Goal: Information Seeking & Learning: Learn about a topic

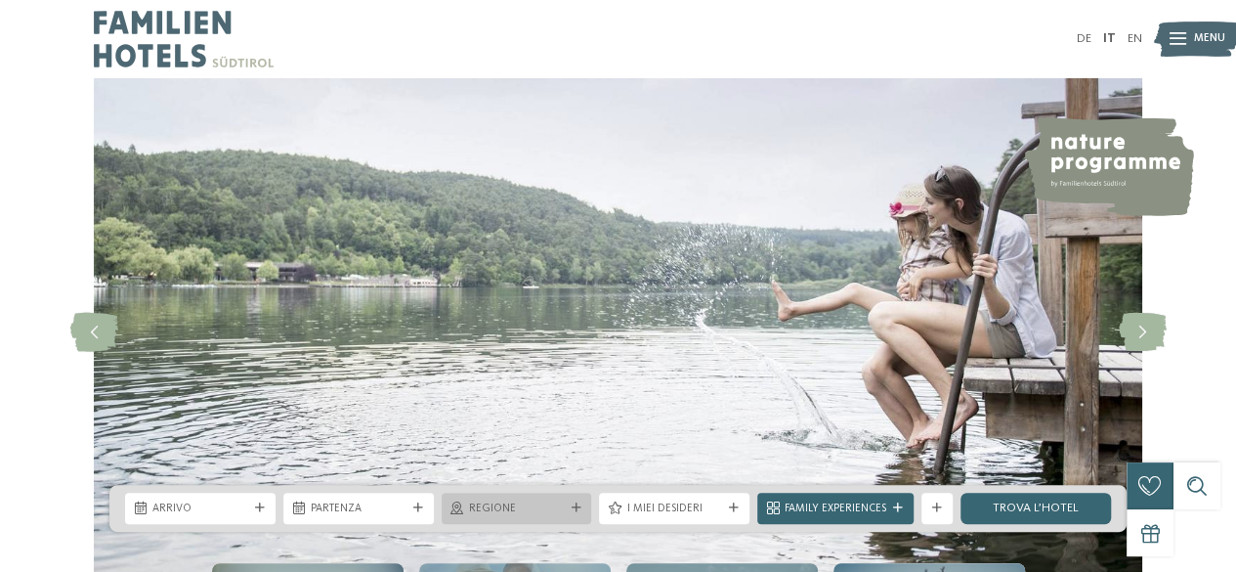
click at [579, 508] on icon at bounding box center [576, 508] width 10 height 10
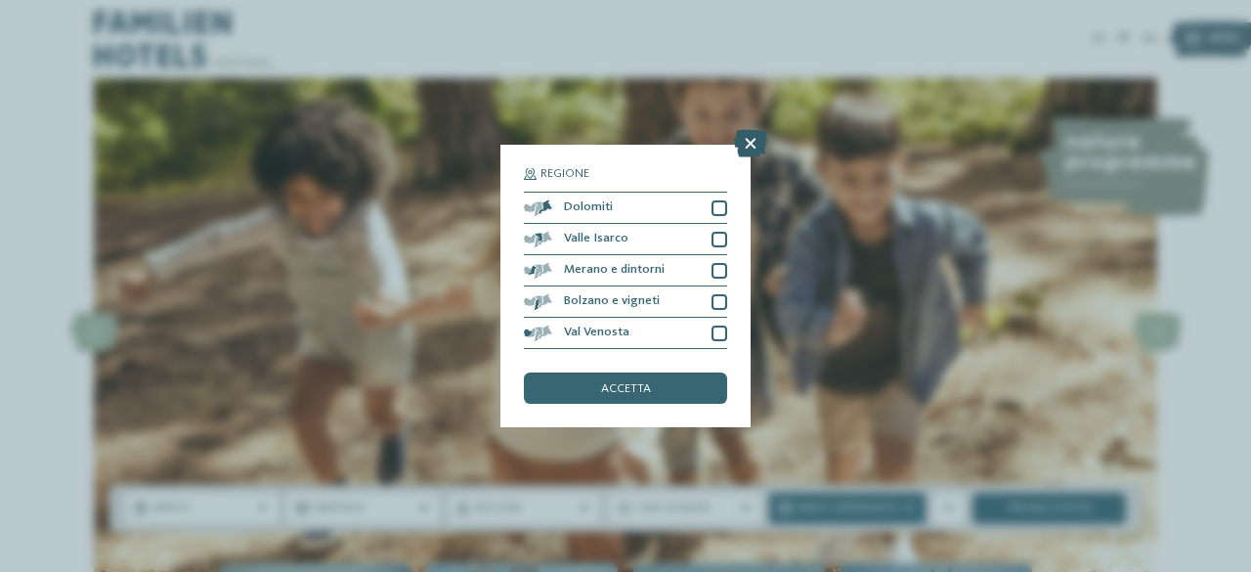
click at [747, 144] on icon at bounding box center [750, 143] width 33 height 27
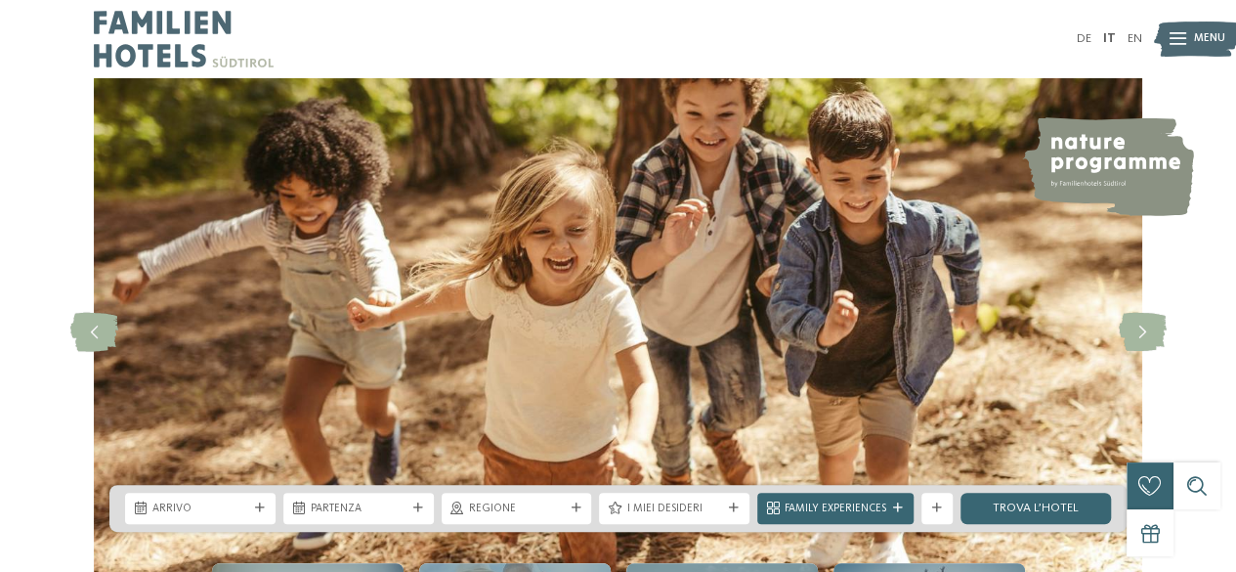
click at [1177, 38] on icon at bounding box center [1178, 39] width 17 height 13
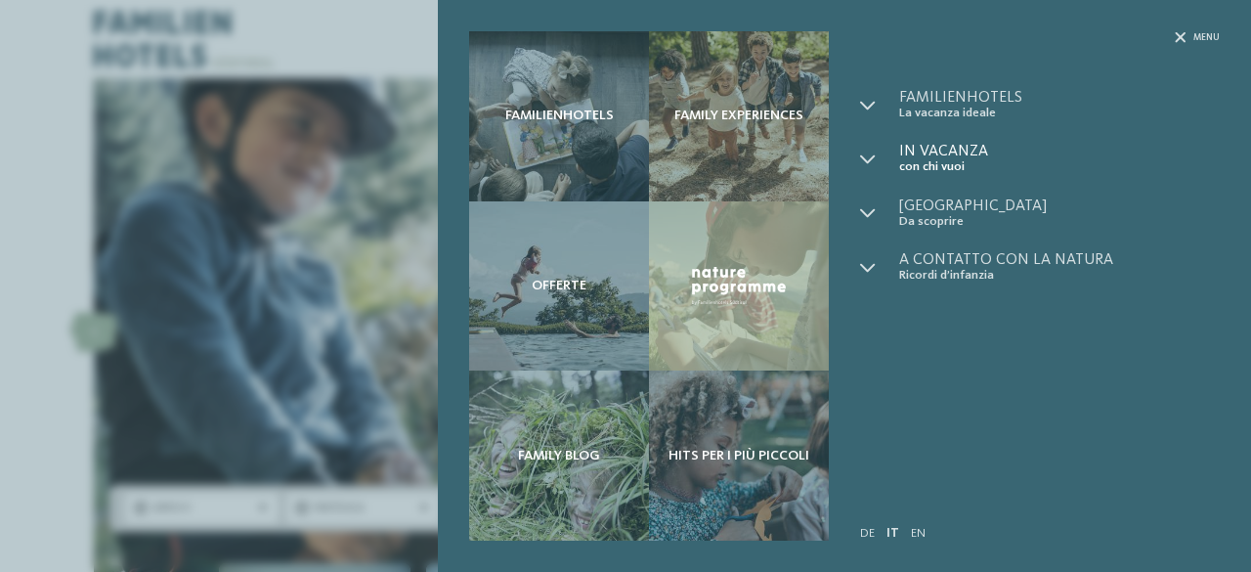
click at [937, 169] on span "con chi vuoi" at bounding box center [1059, 166] width 321 height 15
click at [866, 258] on div at bounding box center [879, 267] width 39 height 30
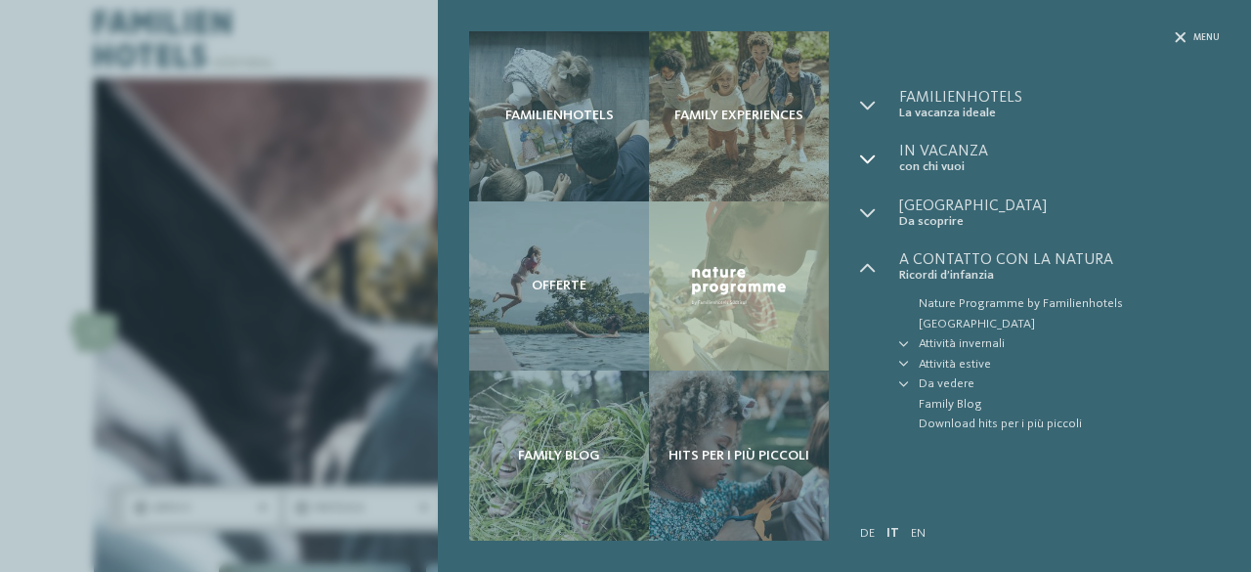
click at [876, 159] on div at bounding box center [879, 159] width 39 height 30
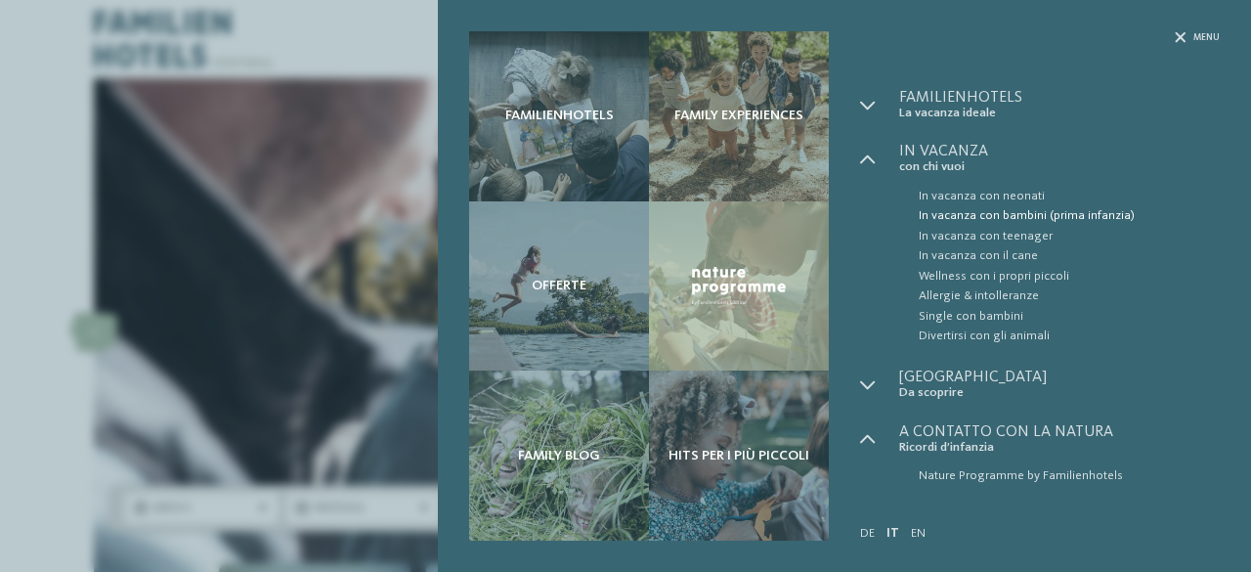
click at [1008, 211] on span "In vacanza con bambini (prima infanzia)" at bounding box center [1069, 216] width 301 height 20
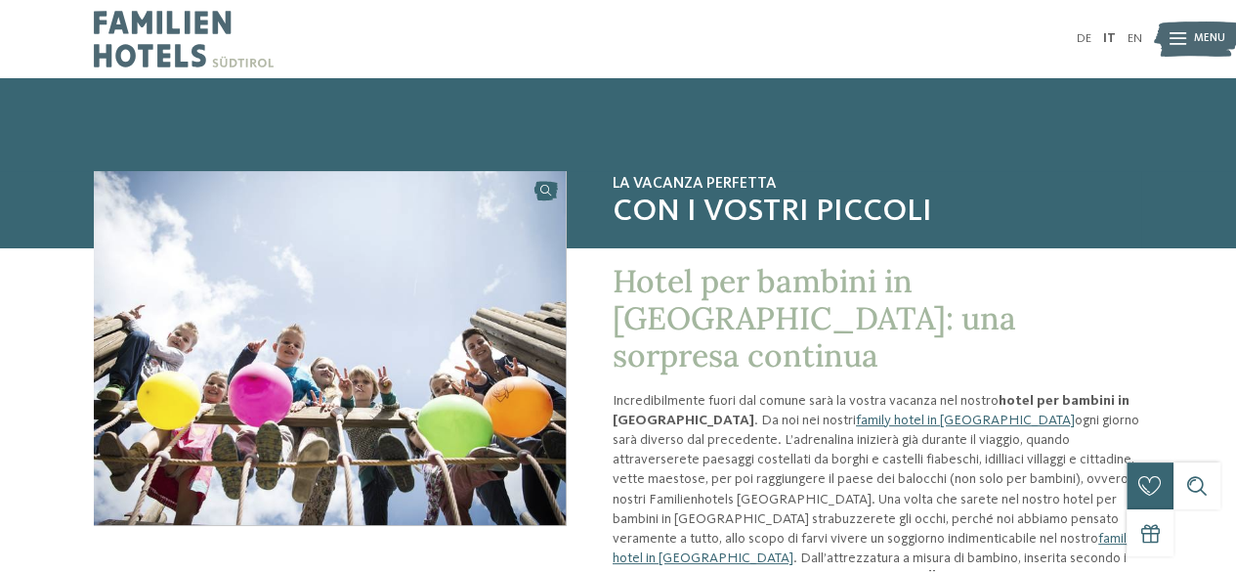
click at [1188, 25] on img at bounding box center [1197, 39] width 86 height 43
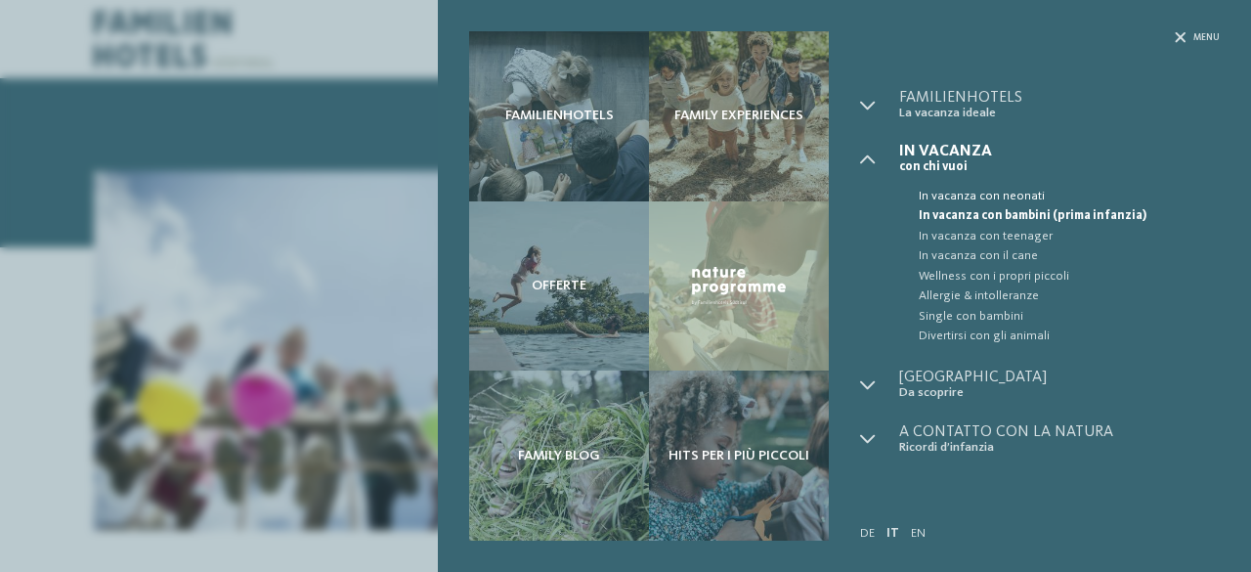
click at [972, 196] on span "In vacanza con neonati" at bounding box center [1069, 197] width 301 height 20
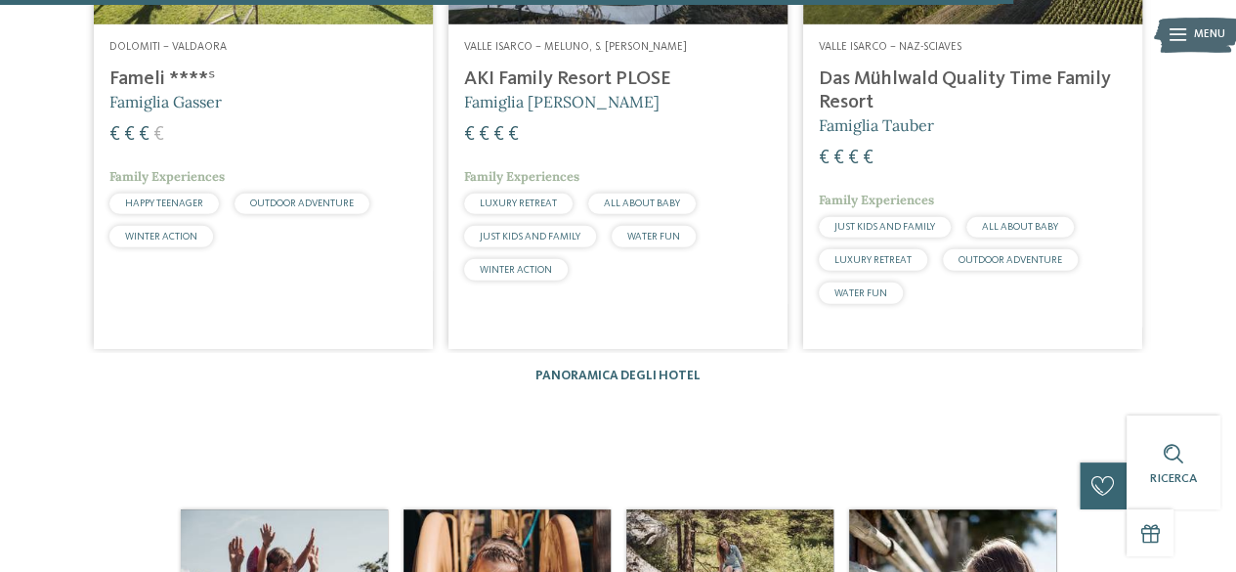
scroll to position [2834, 0]
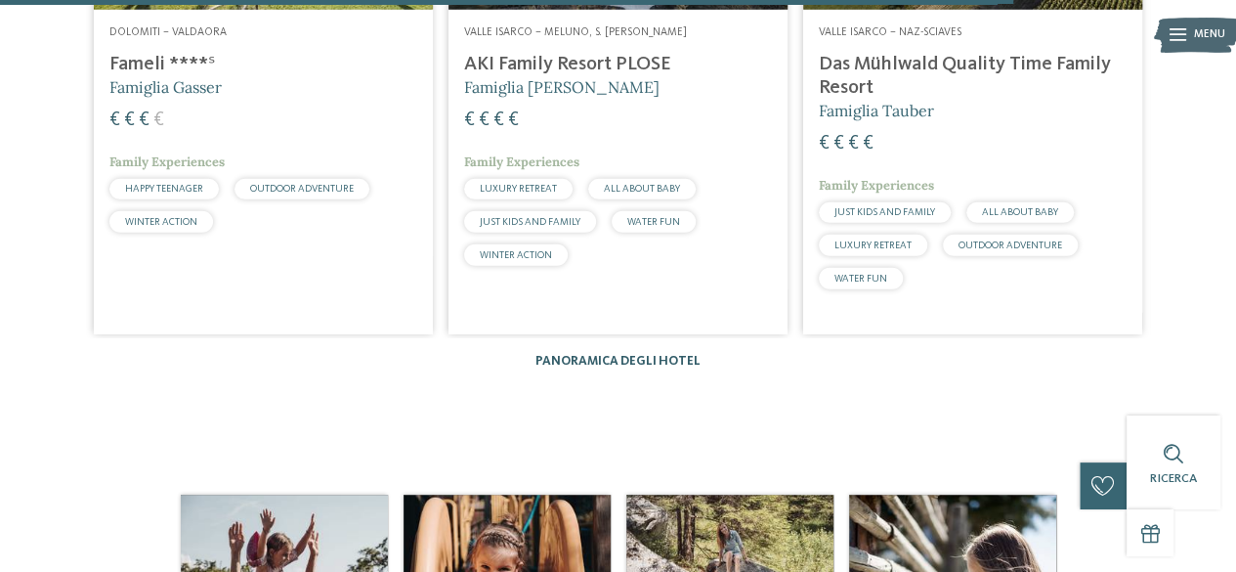
click at [670, 355] on link "Panoramica degli hotel" at bounding box center [618, 361] width 165 height 13
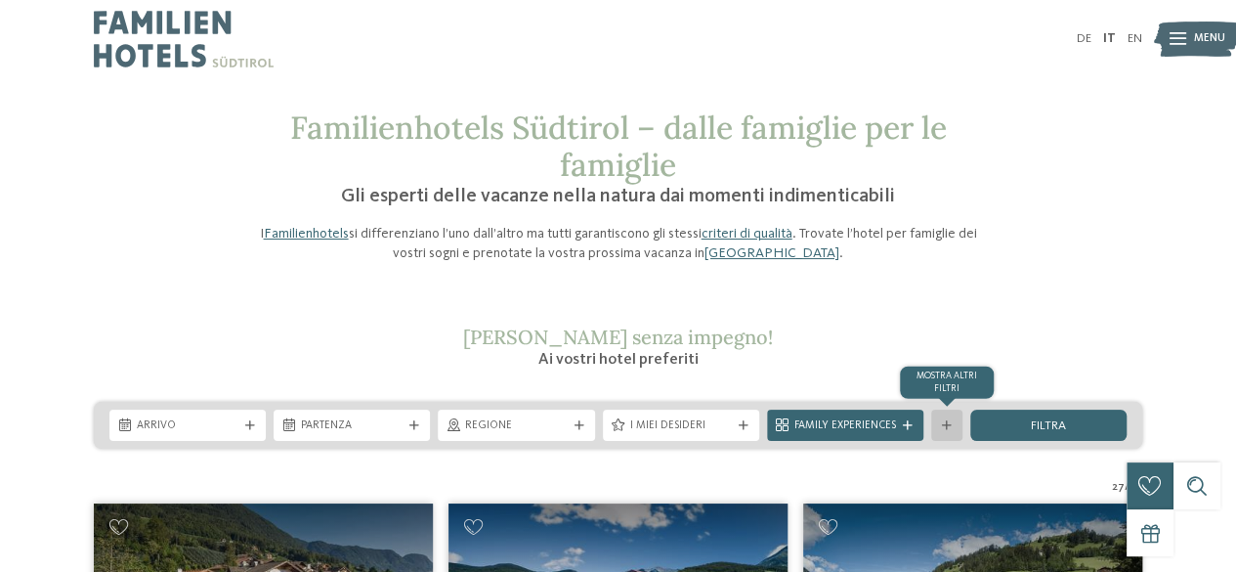
click at [955, 427] on div "mostra altri filtri" at bounding box center [946, 425] width 31 height 31
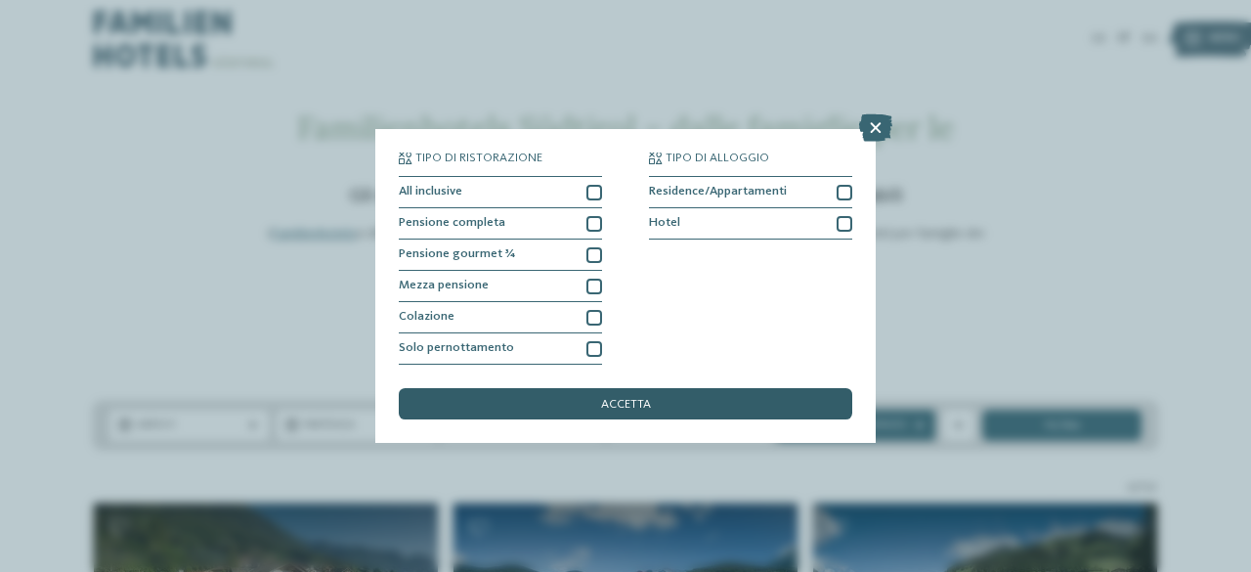
click at [609, 416] on div "accetta" at bounding box center [625, 403] width 453 height 31
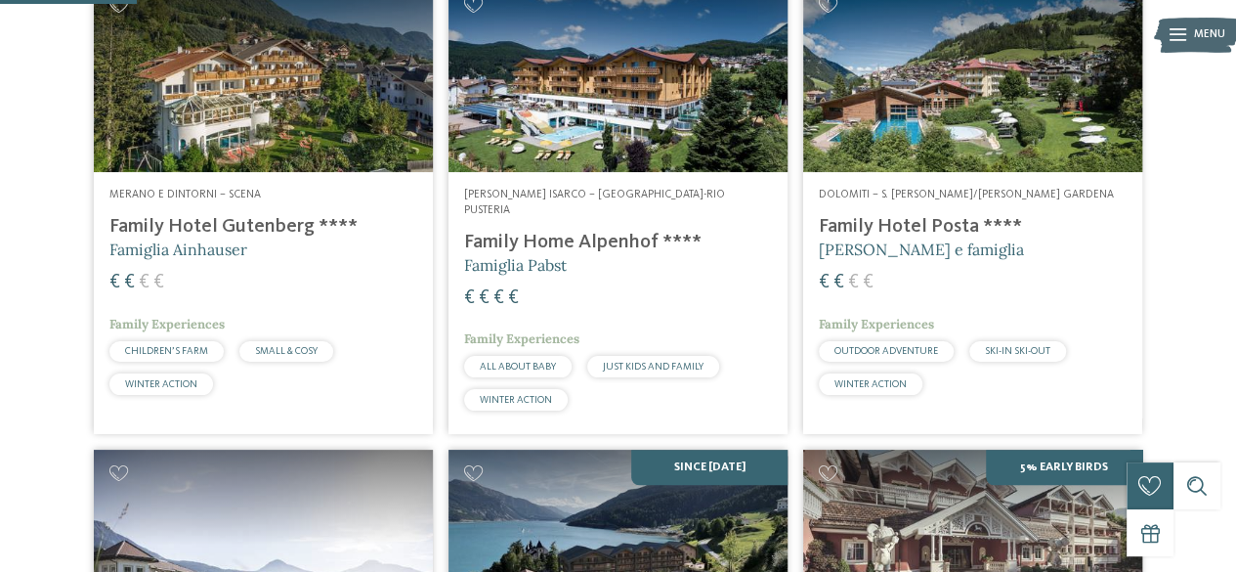
scroll to position [496, 0]
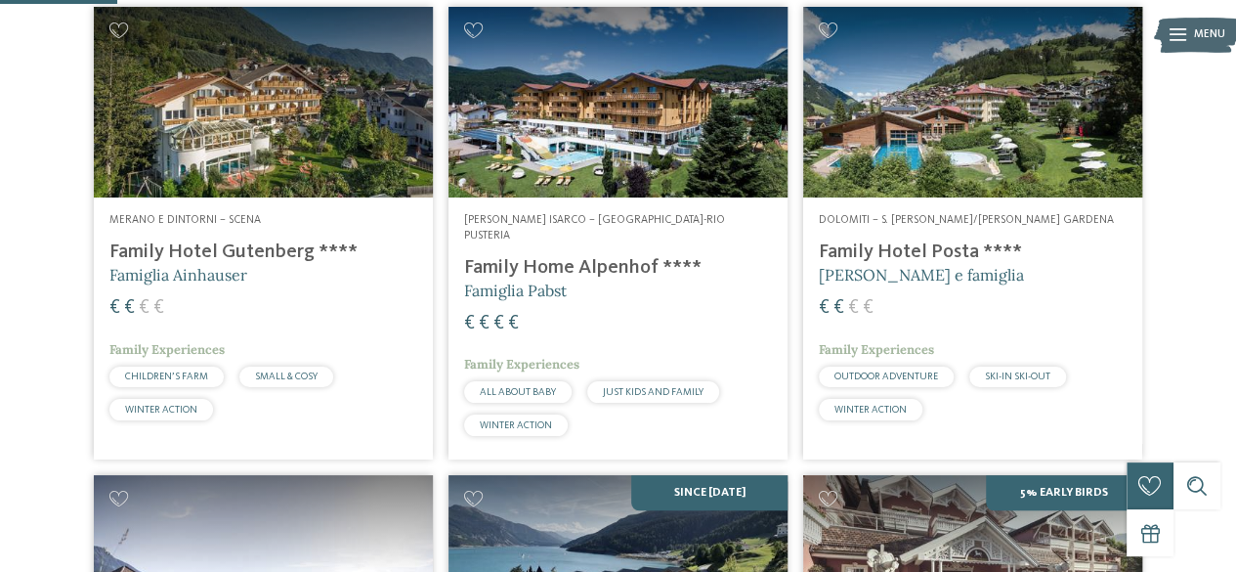
click at [923, 243] on h4 "Family Hotel Posta ****" at bounding box center [973, 251] width 308 height 23
click at [258, 240] on h4 "Family Hotel Gutenberg ****" at bounding box center [263, 251] width 308 height 23
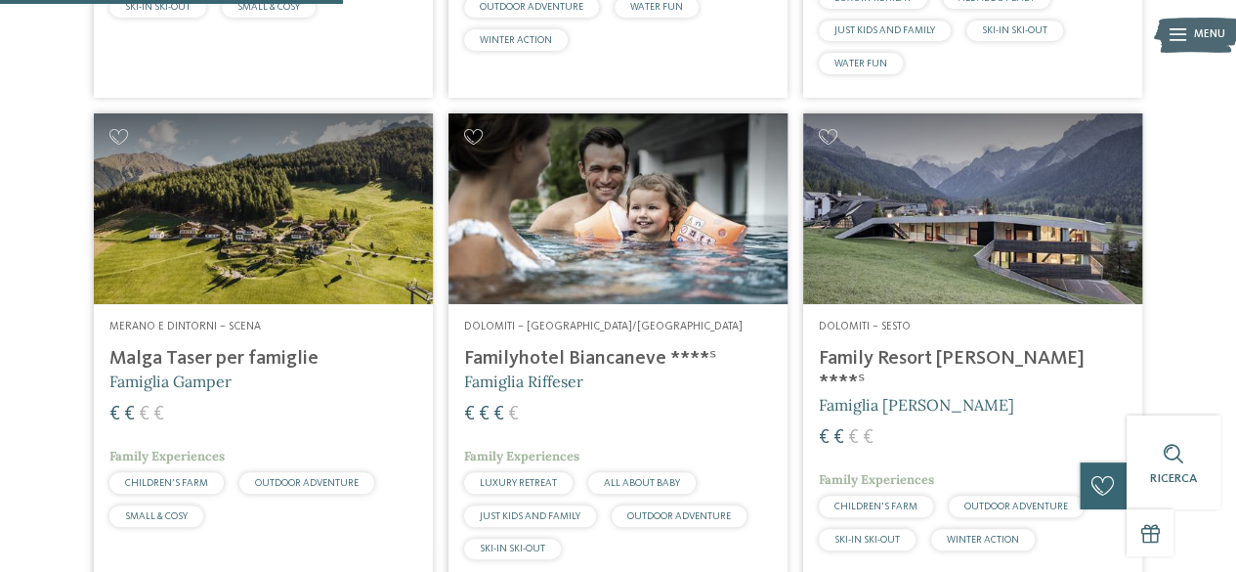
scroll to position [1474, 0]
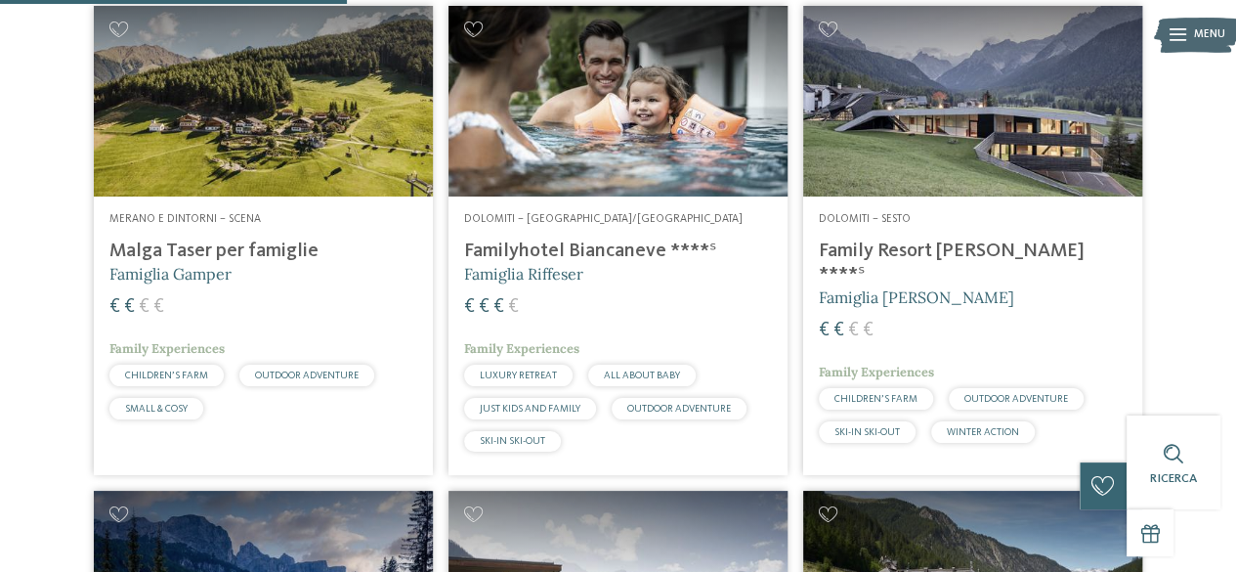
click at [254, 173] on img at bounding box center [263, 101] width 339 height 191
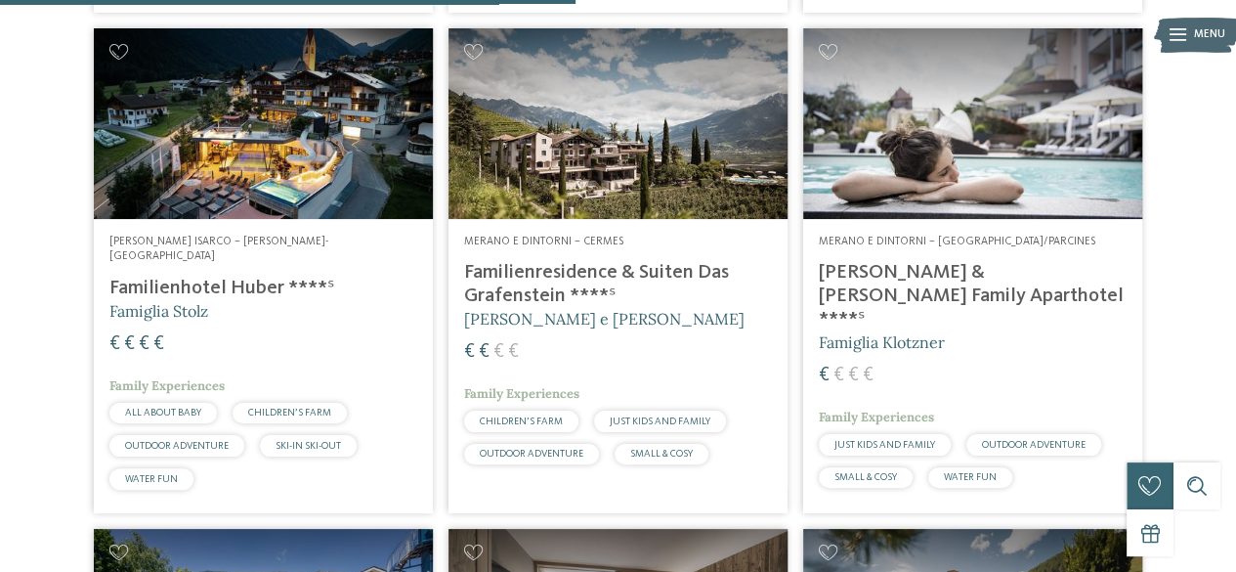
scroll to position [2445, 0]
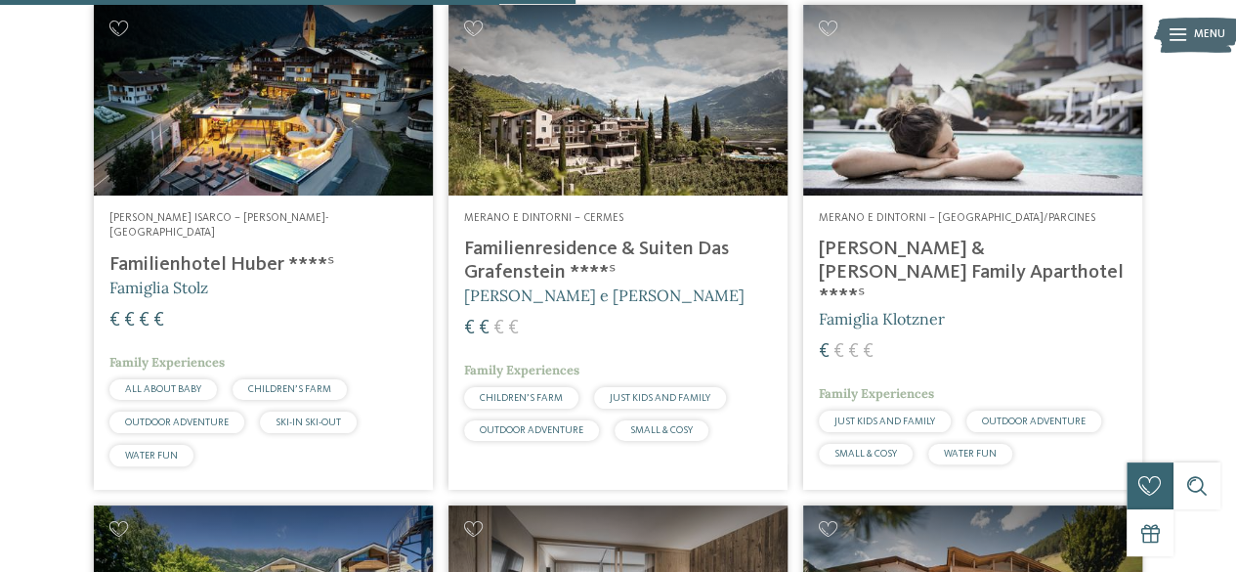
click at [856, 213] on div "Merano e dintorni – Rablà/Parcines Heidi & Edith Family Aparthotel ****ˢ Famigl…" at bounding box center [972, 341] width 339 height 293
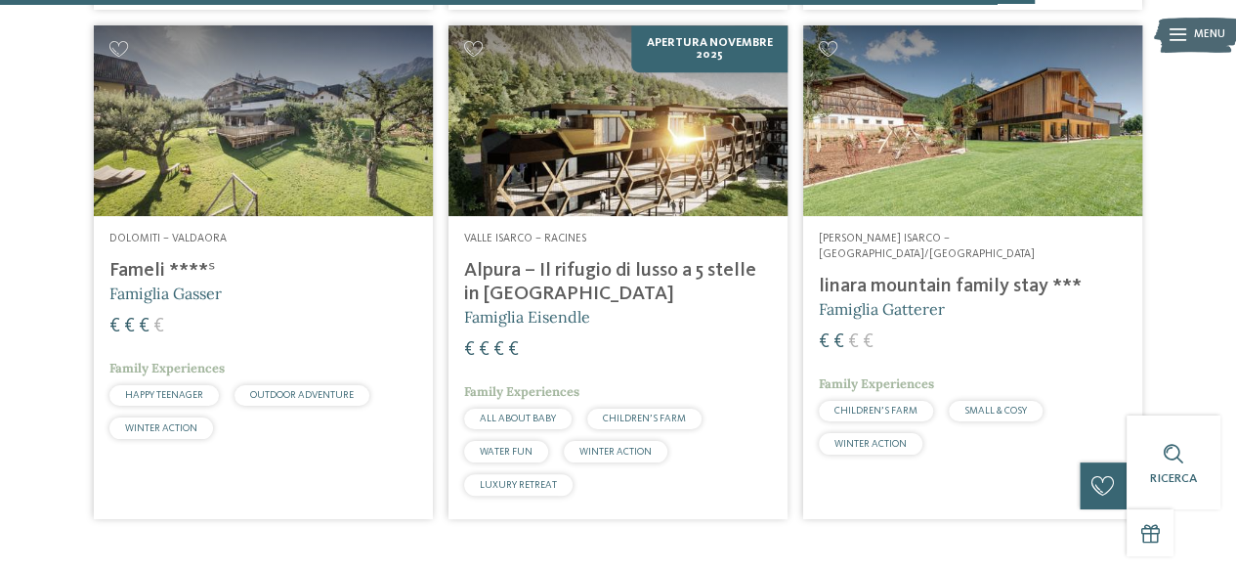
scroll to position [4388, 0]
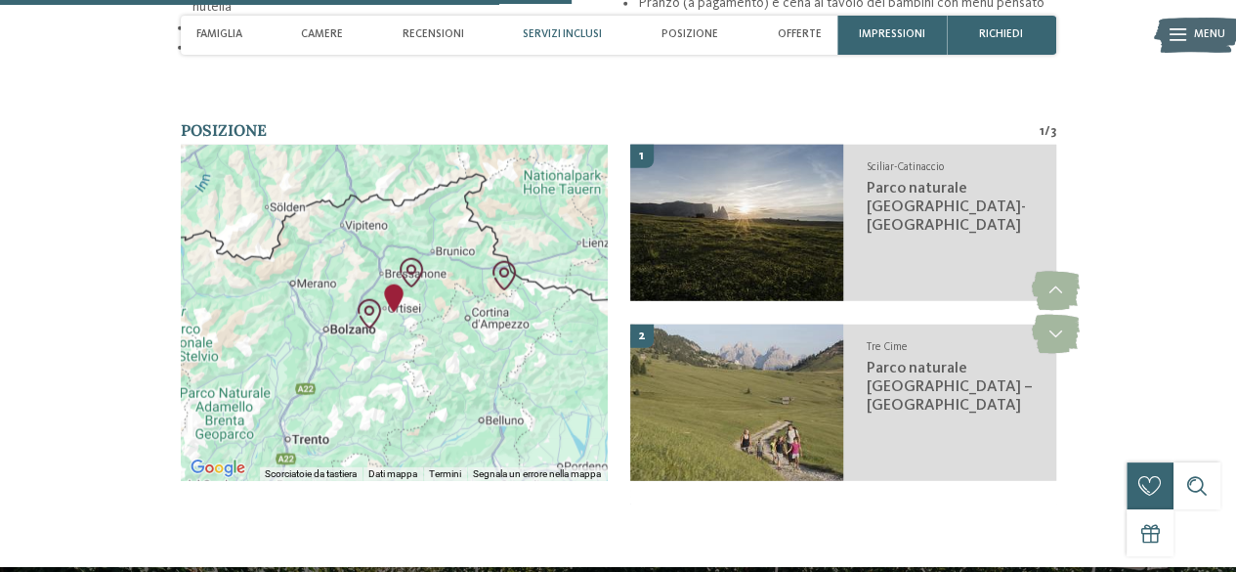
scroll to position [2443, 0]
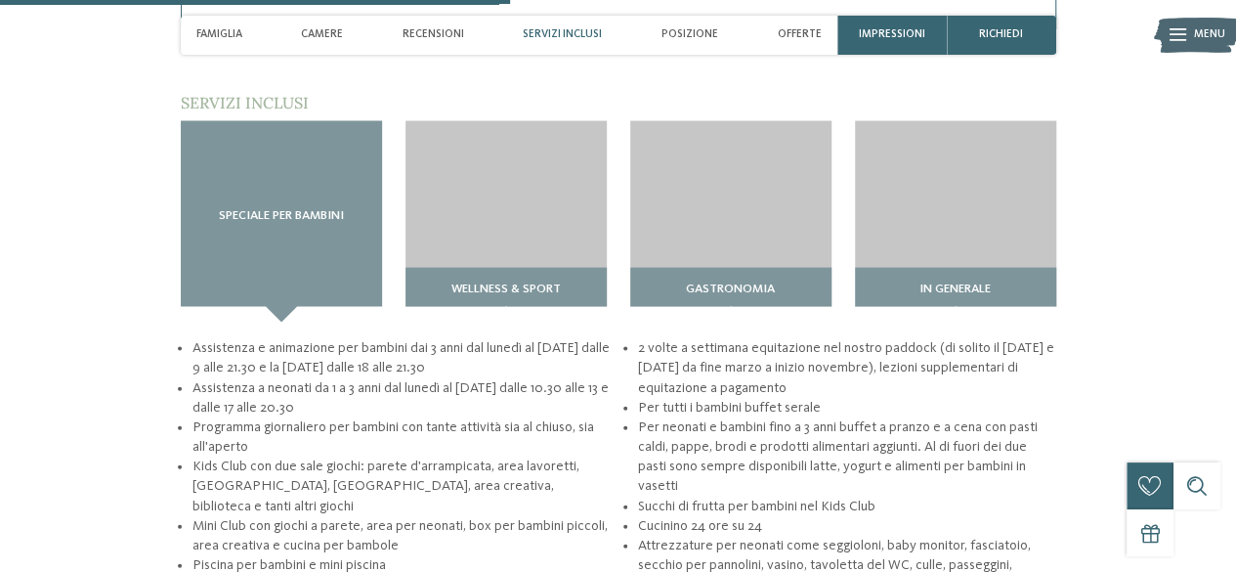
scroll to position [2052, 0]
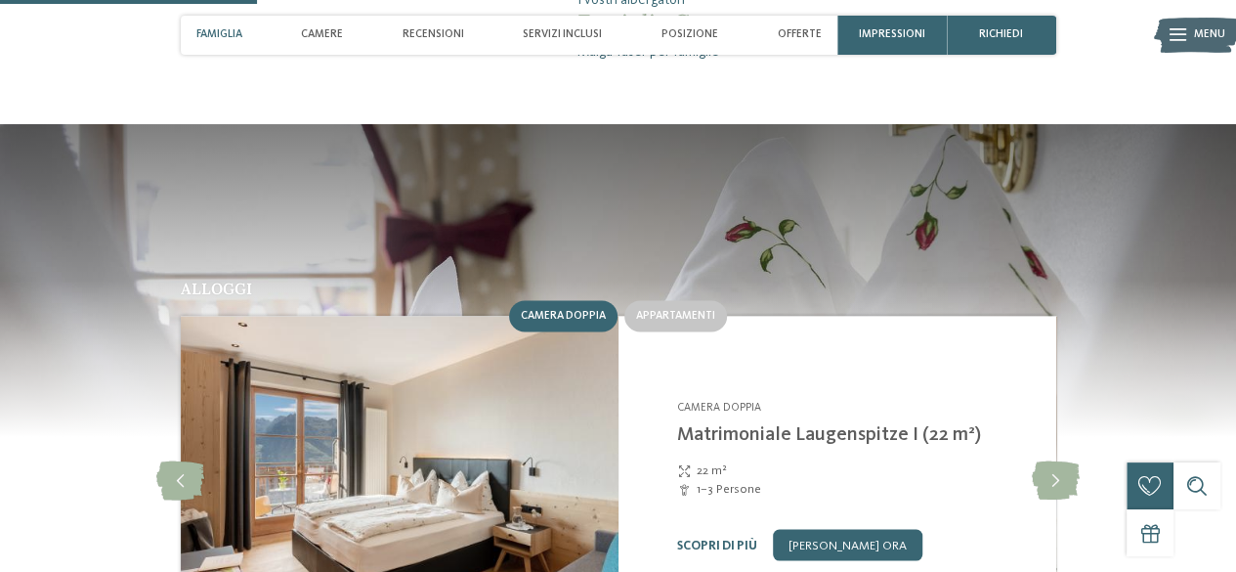
scroll to position [1368, 0]
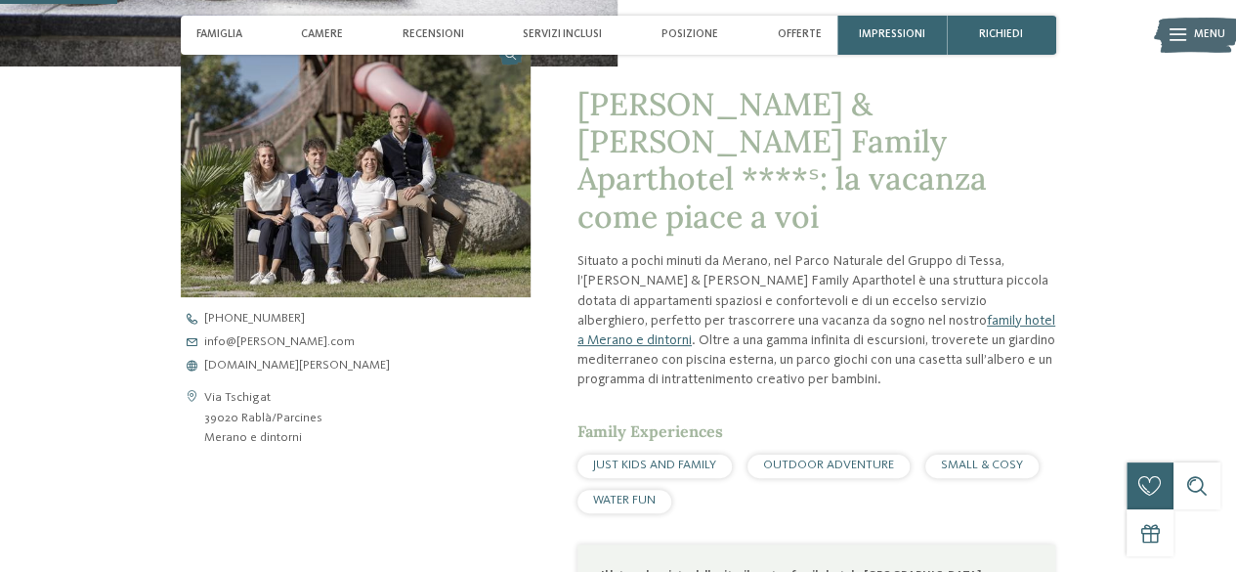
scroll to position [489, 0]
